Goal: Task Accomplishment & Management: Complete application form

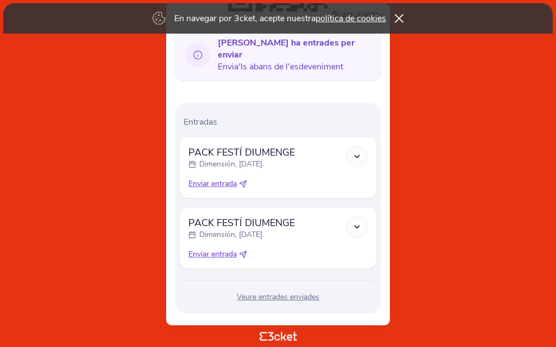
scroll to position [268, 0]
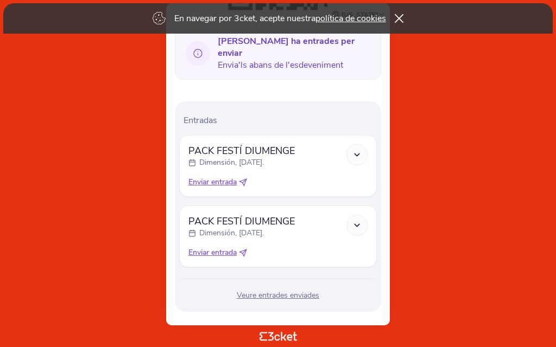
click at [216, 177] on font "Enviar entrada" at bounding box center [212, 182] width 48 height 10
select select "34"
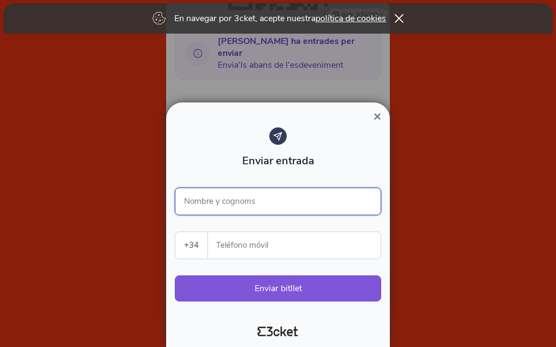
click at [198, 203] on input "Nombre y cognoms" at bounding box center [278, 202] width 206 height 28
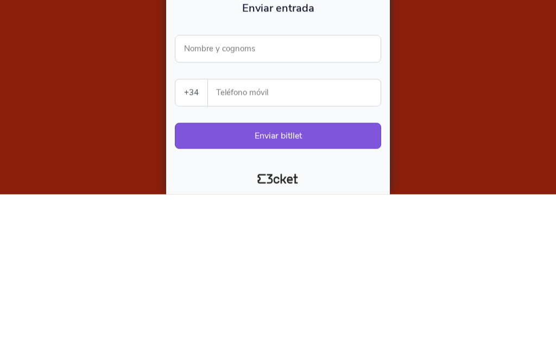
type input "[PERSON_NAME]"
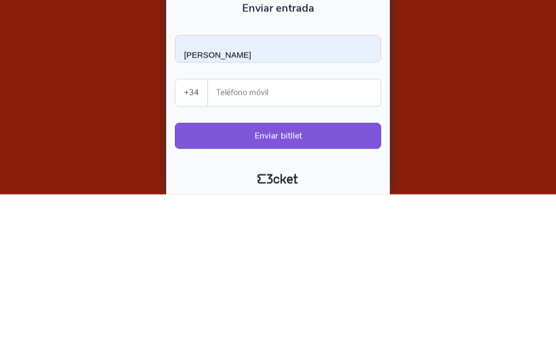
type input "619102333"
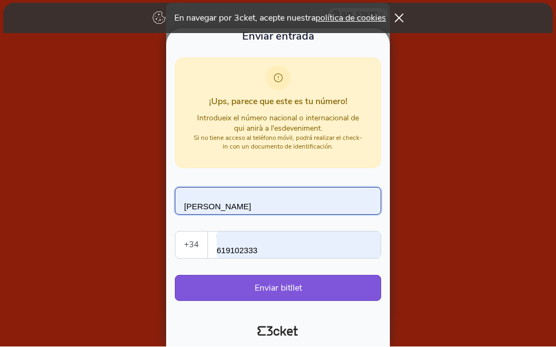
scroll to position [275, 0]
click at [268, 289] on font "Enviar bitllet" at bounding box center [278, 289] width 47 height 12
click at [399, 17] on icon at bounding box center [399, 18] width 9 height 9
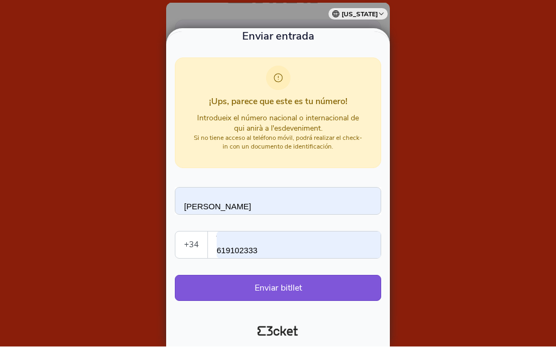
click at [276, 294] on font "Enviar bitllet" at bounding box center [278, 289] width 47 height 12
click at [271, 289] on font "Enviar bitllet" at bounding box center [278, 289] width 47 height 12
click at [284, 292] on font "Enviar bitllet" at bounding box center [278, 289] width 47 height 12
click at [248, 205] on input "[PERSON_NAME]" at bounding box center [278, 202] width 206 height 28
click at [257, 205] on input "[PERSON_NAME]" at bounding box center [278, 202] width 206 height 28
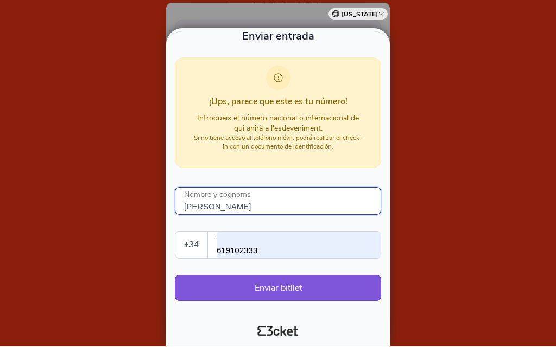
type input "[PERSON_NAME]"
click at [284, 292] on font "Enviar bitllet" at bounding box center [278, 289] width 47 height 12
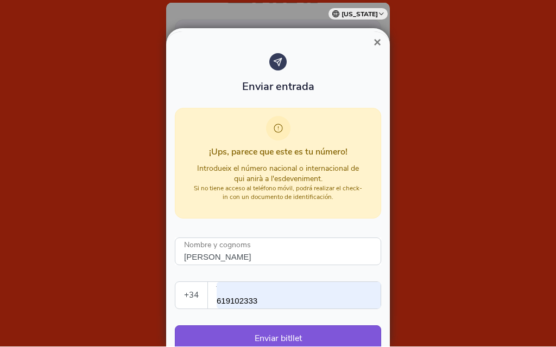
scroll to position [0, 0]
click at [380, 45] on font "×" at bounding box center [378, 42] width 8 height 15
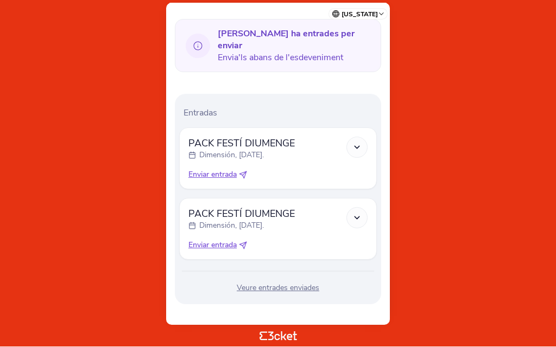
scroll to position [275, 0]
click at [297, 284] on font "Veure entrades enviades" at bounding box center [278, 289] width 83 height 10
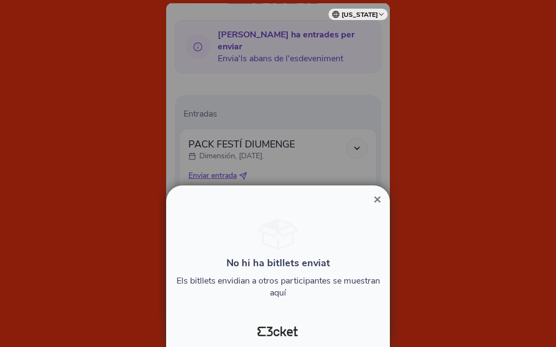
click at [377, 199] on font "×" at bounding box center [378, 199] width 8 height 15
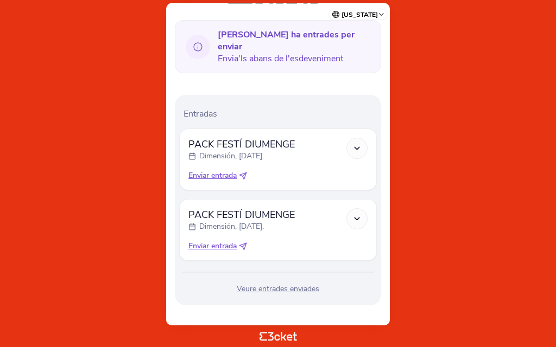
click at [358, 144] on icon at bounding box center [356, 148] width 9 height 9
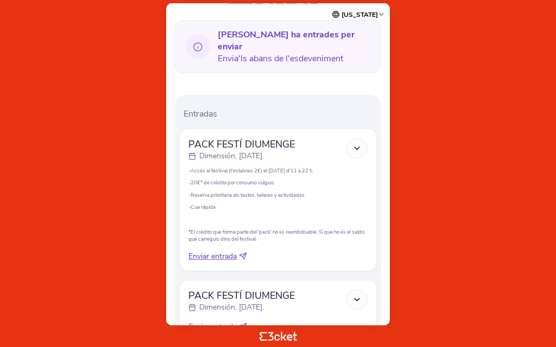
click at [237, 255] on font "Enviar entrada" at bounding box center [212, 256] width 48 height 10
select select "34"
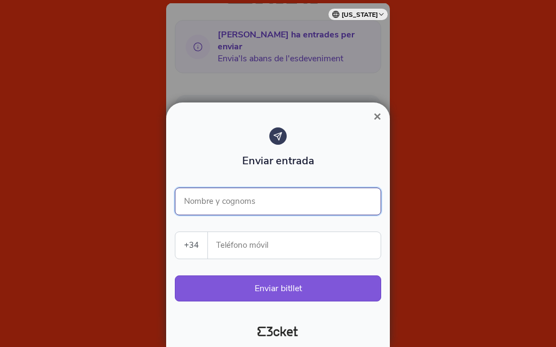
click at [264, 203] on input "Nombre y cognoms" at bounding box center [278, 202] width 206 height 28
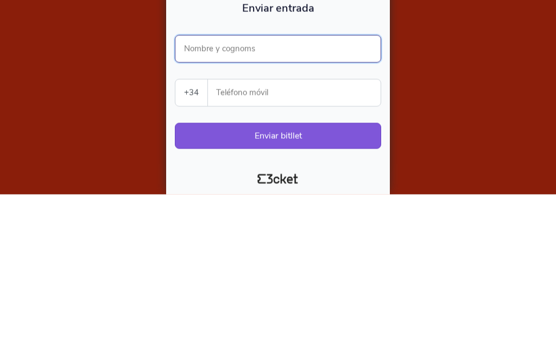
type input "[PERSON_NAME]"
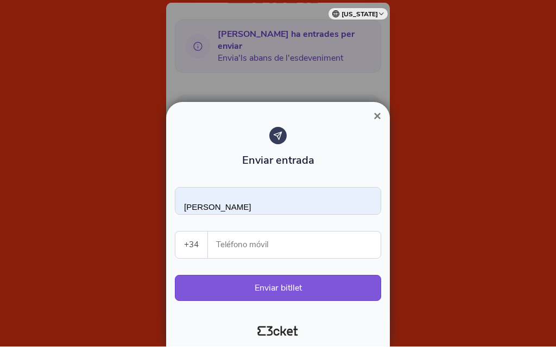
click at [241, 246] on input "Teléfono móvil" at bounding box center [299, 245] width 164 height 27
type input "629138128"
click at [280, 290] on font "Enviar bitllet" at bounding box center [278, 289] width 47 height 12
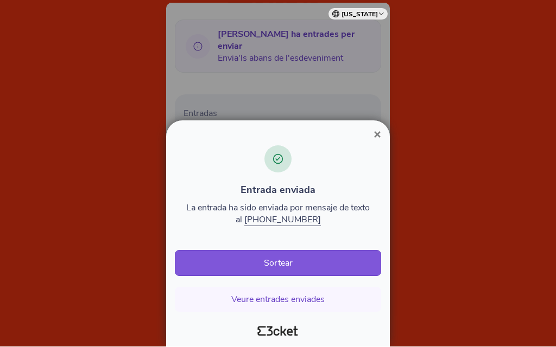
click at [278, 264] on font "Sortear" at bounding box center [278, 264] width 29 height 12
